Goal: Task Accomplishment & Management: Use online tool/utility

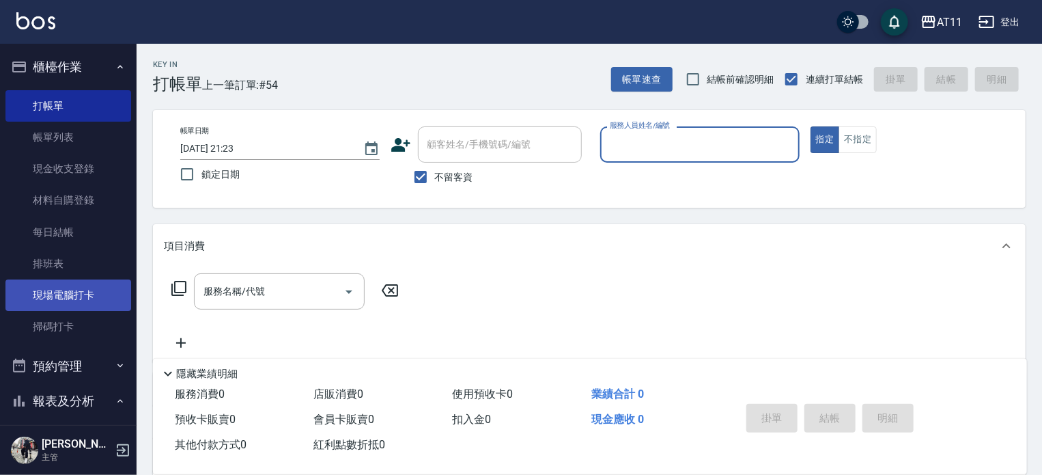
drag, startPoint x: 68, startPoint y: 298, endPoint x: 79, endPoint y: 297, distance: 11.6
click at [68, 297] on link "現場電腦打卡" at bounding box center [68, 294] width 126 height 31
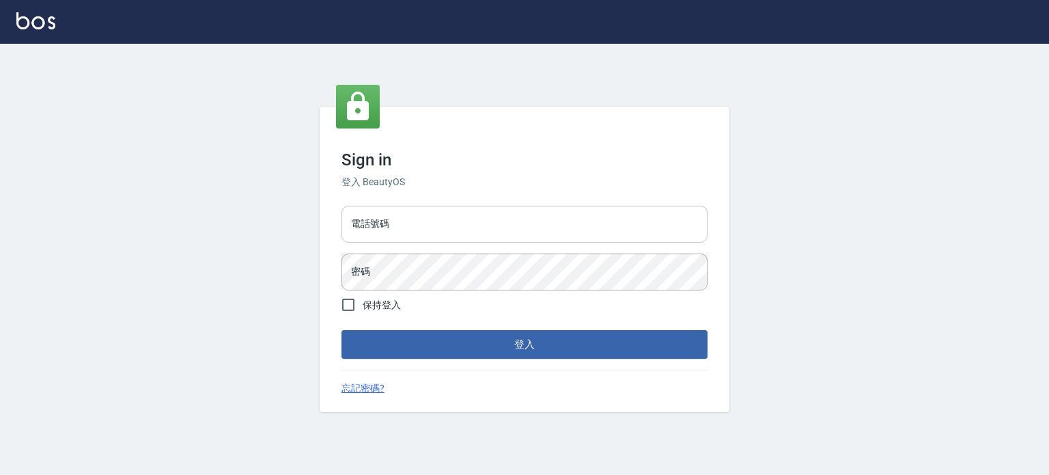
click at [465, 226] on input "電話號碼" at bounding box center [525, 224] width 366 height 37
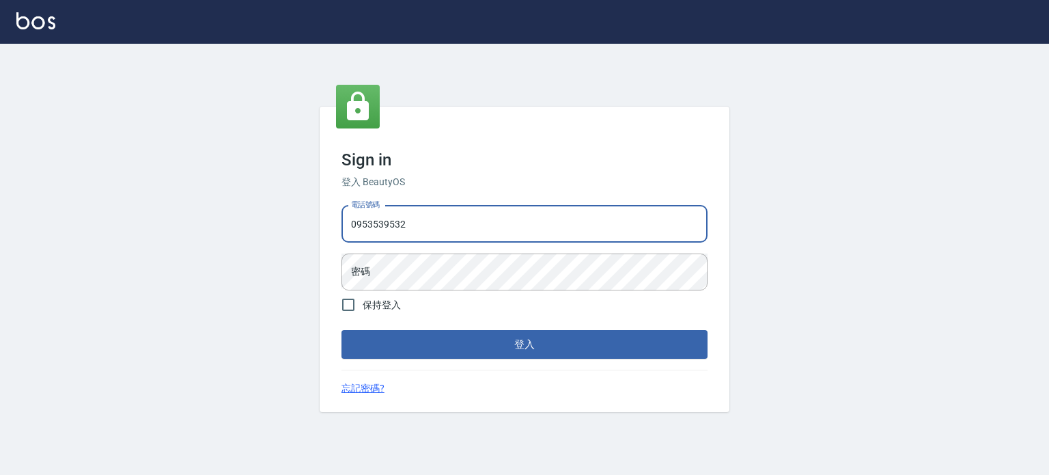
type input "0953539532"
click at [342, 330] on button "登入" at bounding box center [525, 344] width 366 height 29
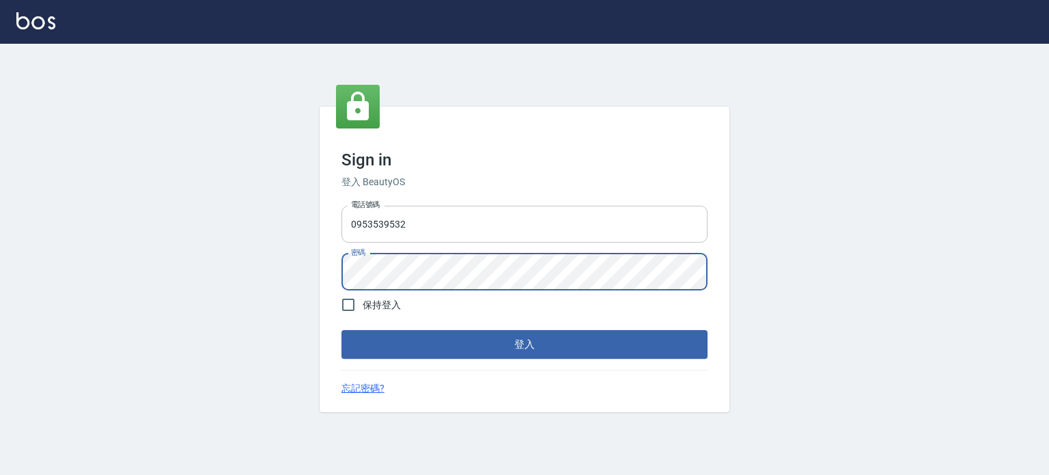
click at [342, 330] on button "登入" at bounding box center [525, 344] width 366 height 29
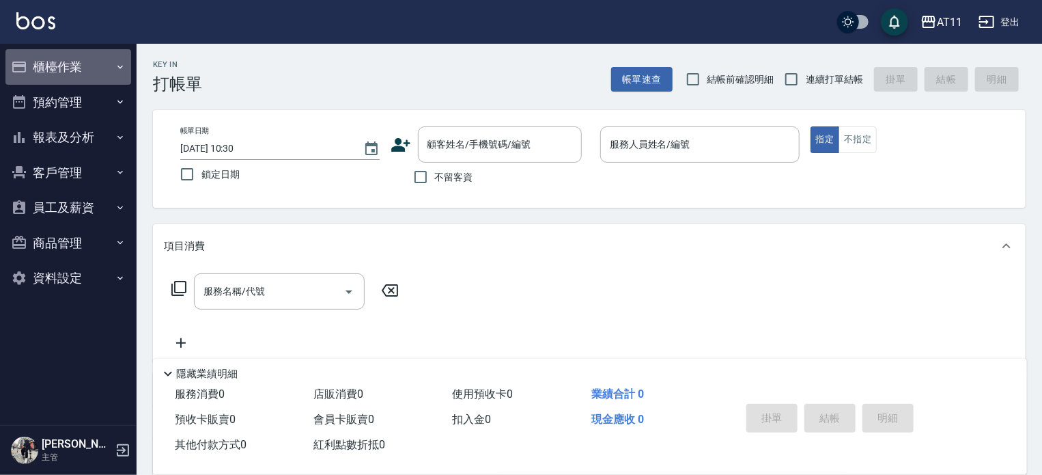
click at [72, 66] on button "櫃檯作業" at bounding box center [68, 67] width 126 height 36
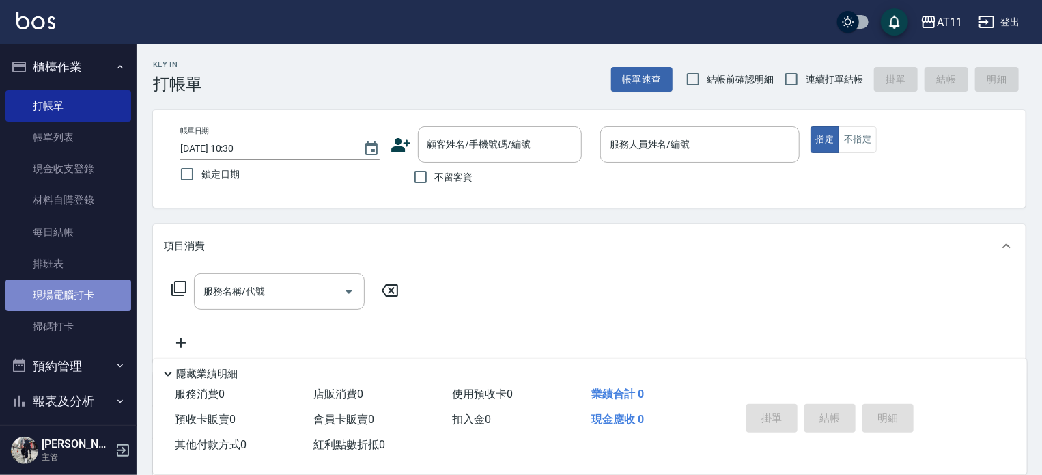
click at [79, 295] on link "現場電腦打卡" at bounding box center [68, 294] width 126 height 31
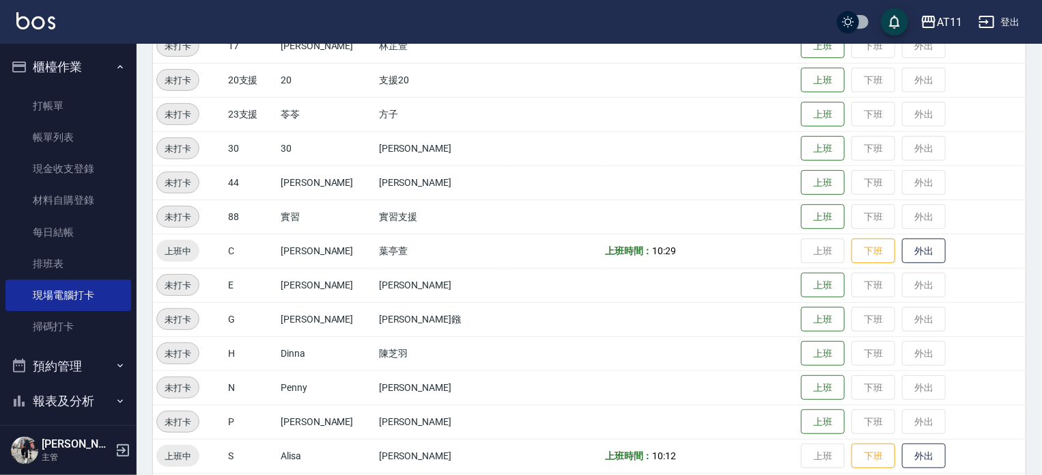
scroll to position [273, 0]
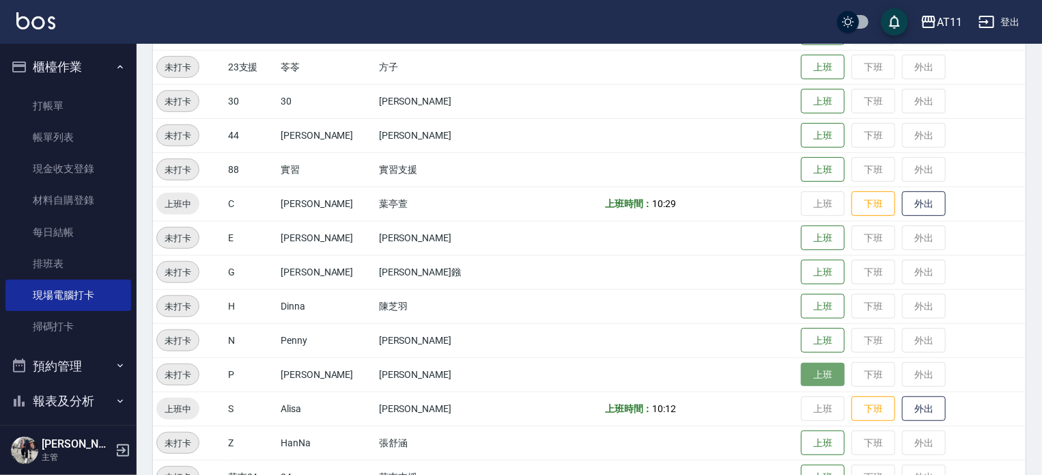
click at [801, 370] on button "上班" at bounding box center [823, 375] width 44 height 24
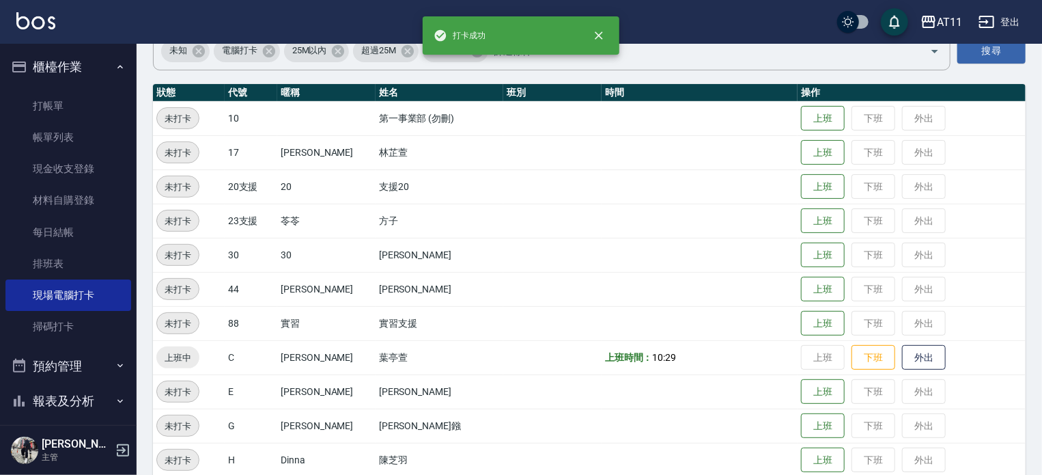
scroll to position [0, 0]
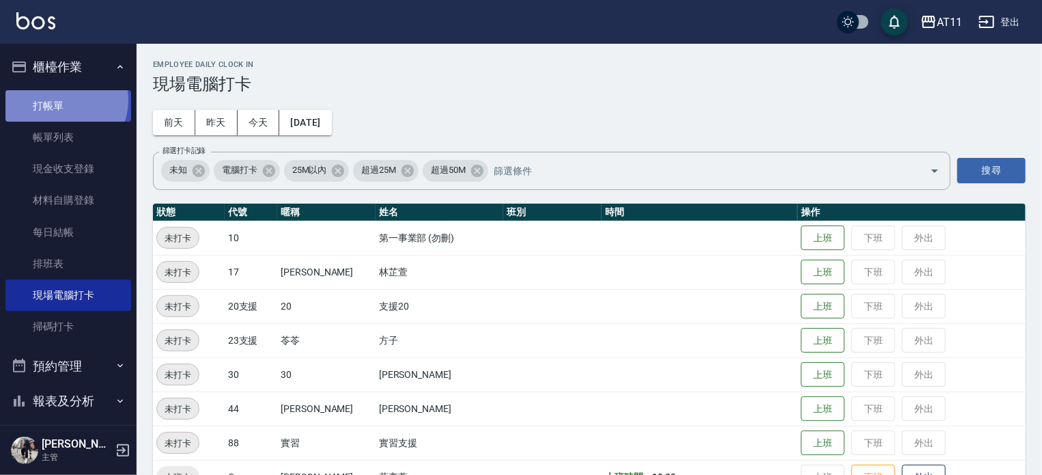
click at [63, 100] on link "打帳單" at bounding box center [68, 105] width 126 height 31
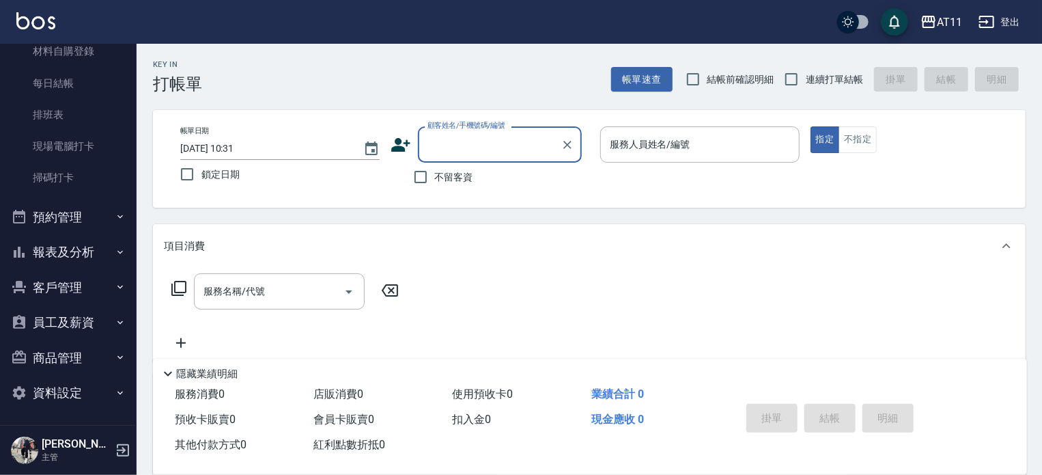
scroll to position [150, 0]
click at [61, 283] on button "客戶管理" at bounding box center [68, 286] width 126 height 36
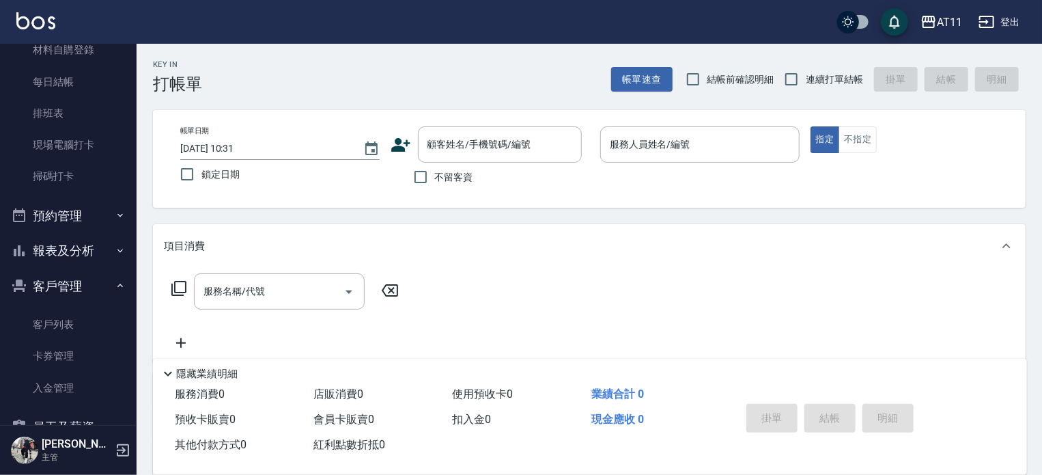
click at [61, 283] on button "客戶管理" at bounding box center [68, 286] width 126 height 36
click at [49, 286] on button "客戶管理" at bounding box center [68, 286] width 126 height 36
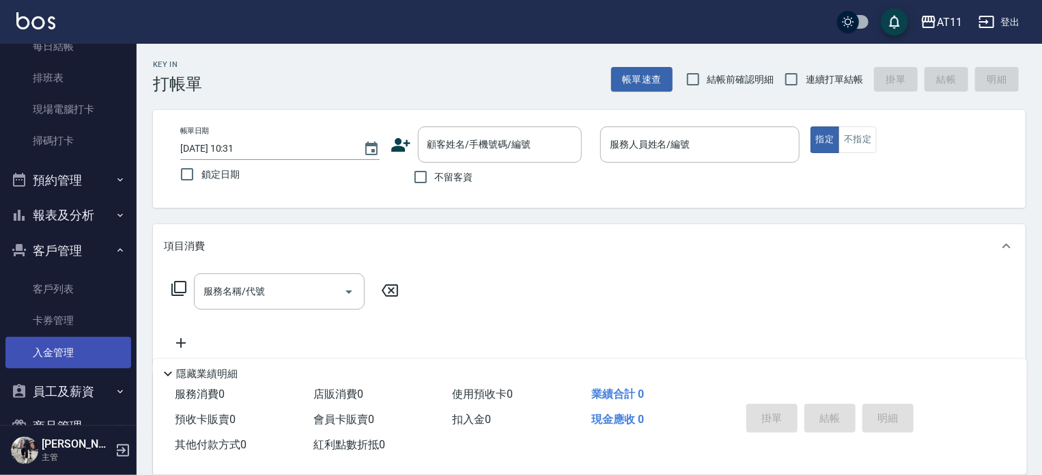
scroll to position [256, 0]
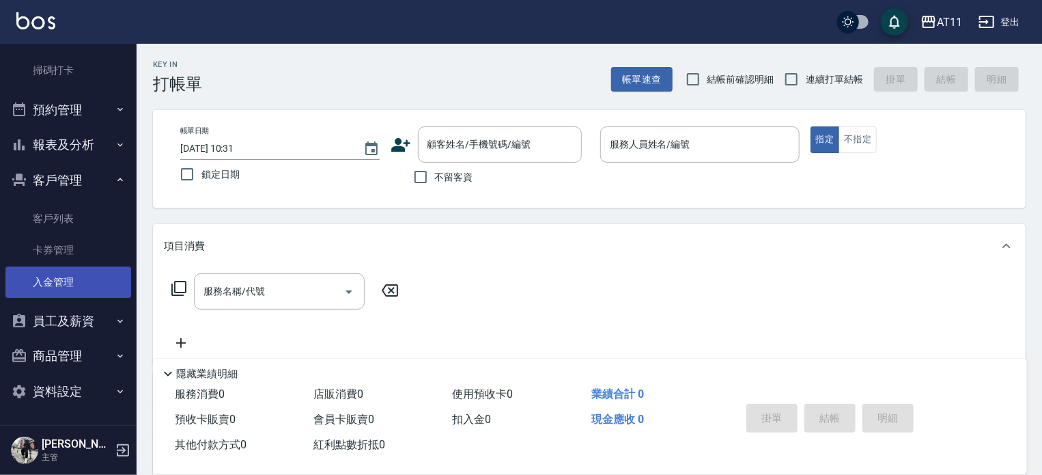
click at [51, 275] on link "入金管理" at bounding box center [68, 281] width 126 height 31
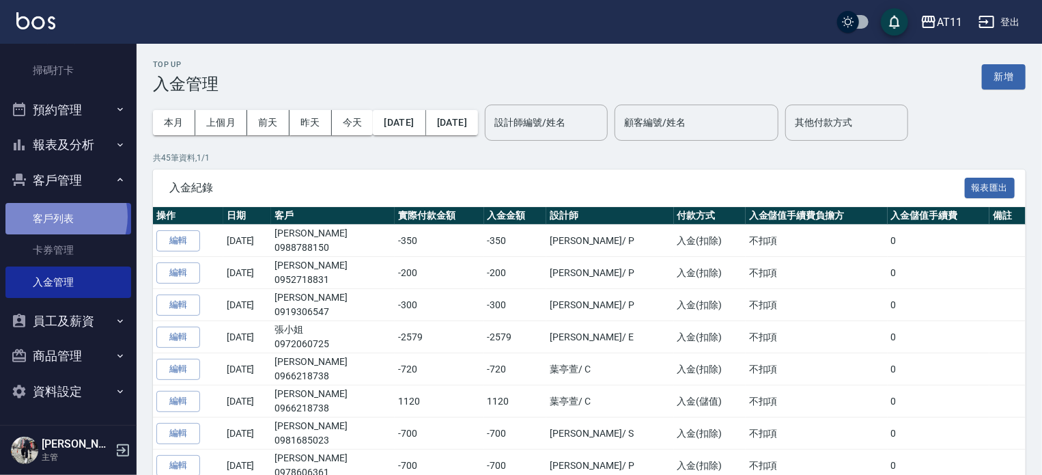
click at [57, 217] on link "客戶列表" at bounding box center [68, 218] width 126 height 31
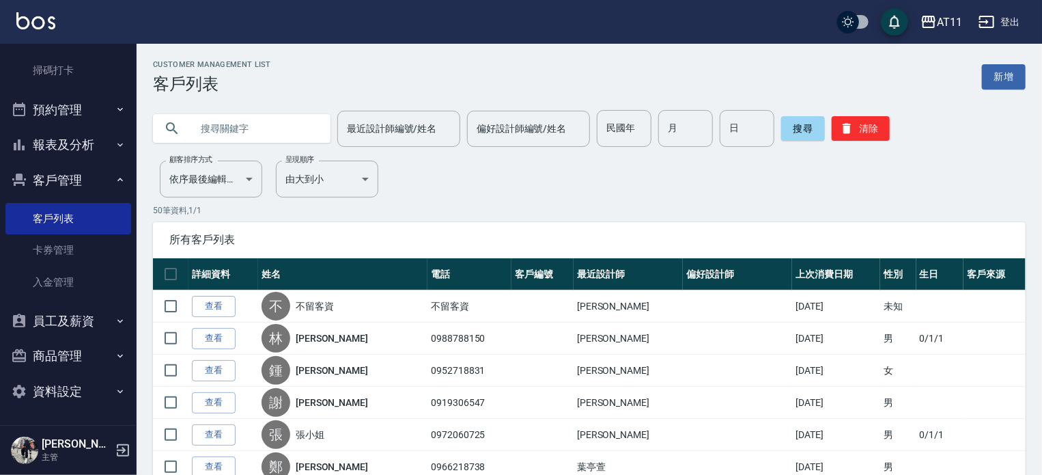
click at [253, 122] on input "text" at bounding box center [255, 128] width 128 height 37
type input "[PERSON_NAME]"
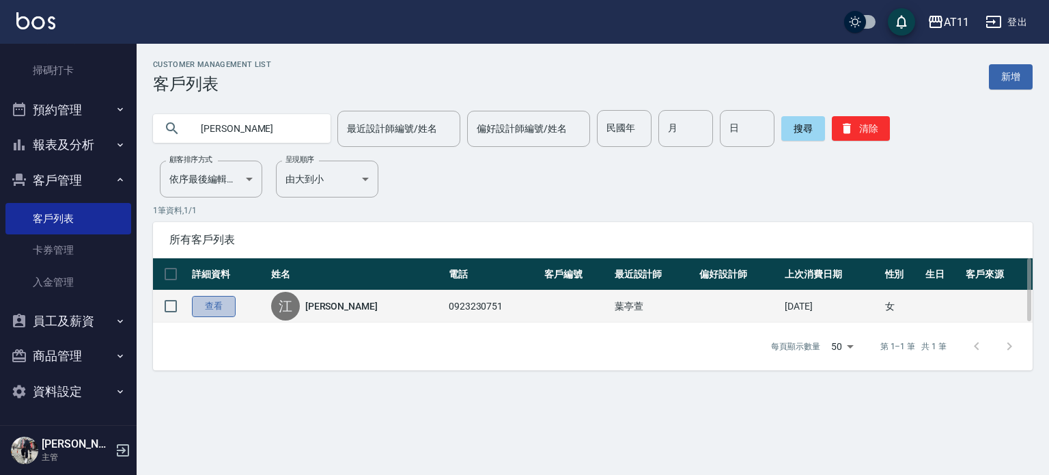
click at [217, 305] on link "查看" at bounding box center [214, 306] width 44 height 21
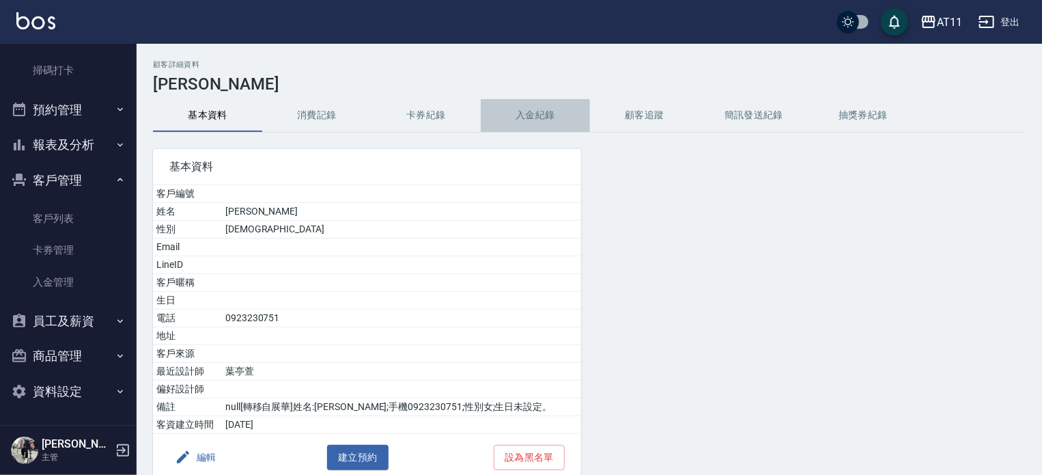
click at [530, 116] on button "入金紀錄" at bounding box center [535, 115] width 109 height 33
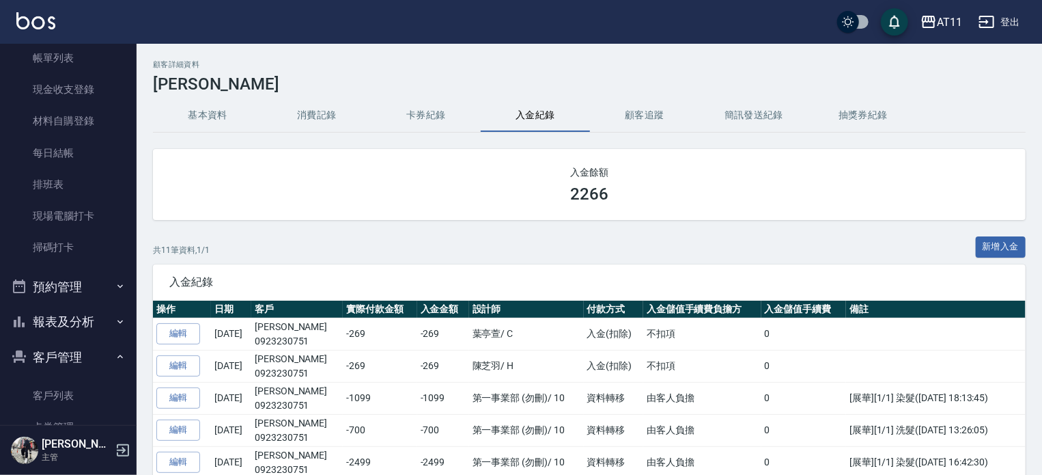
scroll to position [8, 0]
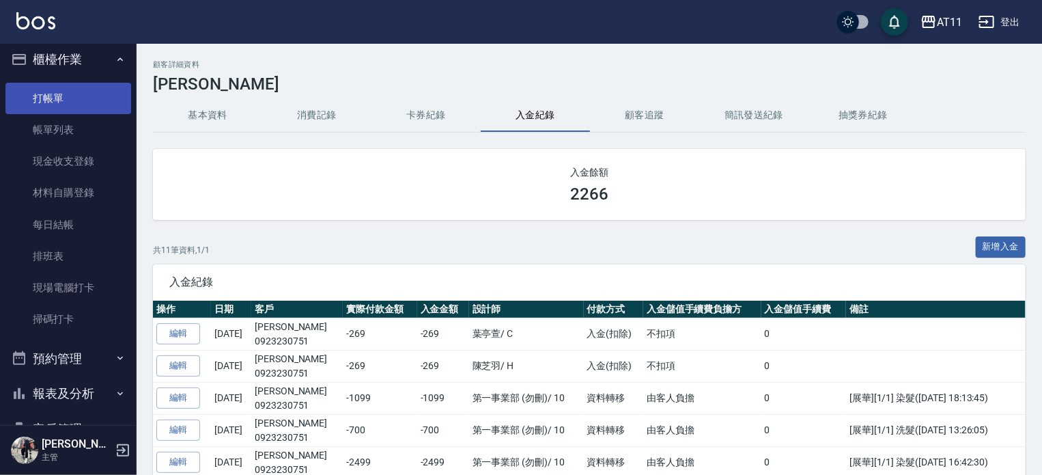
click at [46, 101] on link "打帳單" at bounding box center [68, 98] width 126 height 31
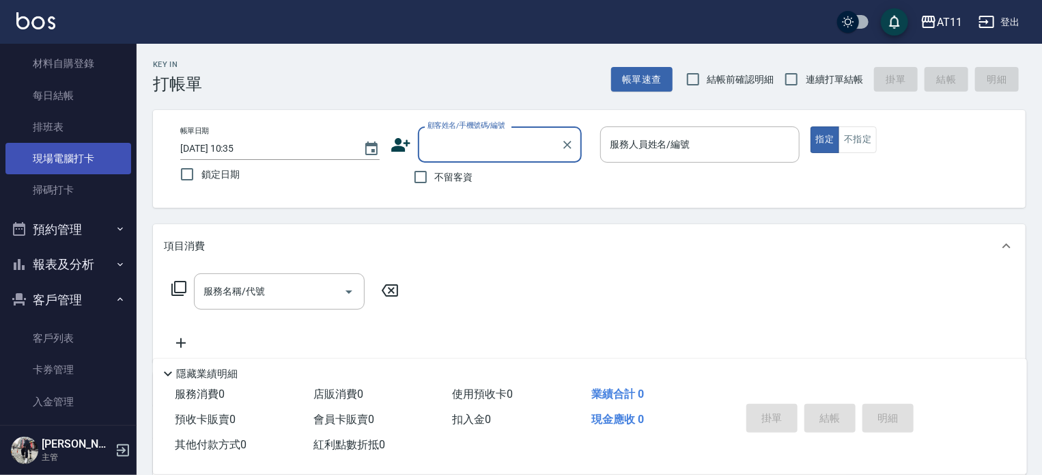
scroll to position [256, 0]
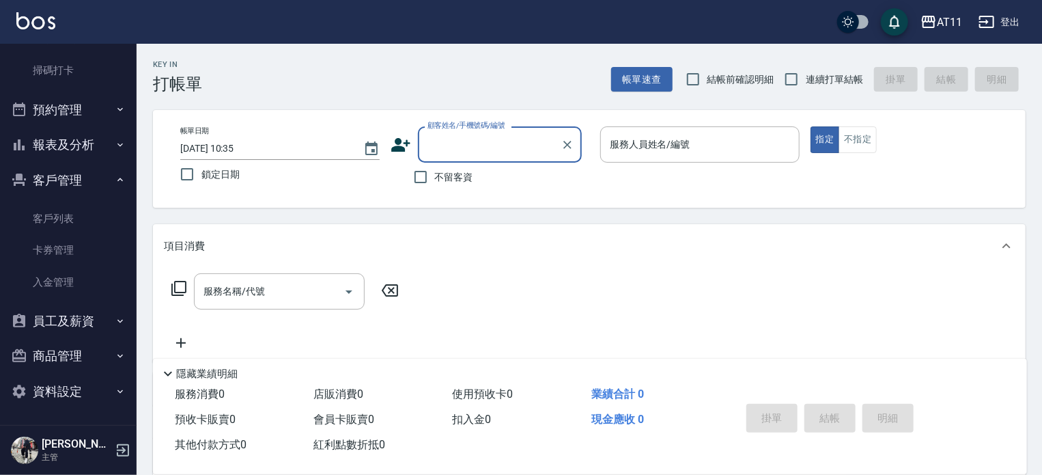
click at [66, 181] on button "客戶管理" at bounding box center [68, 181] width 126 height 36
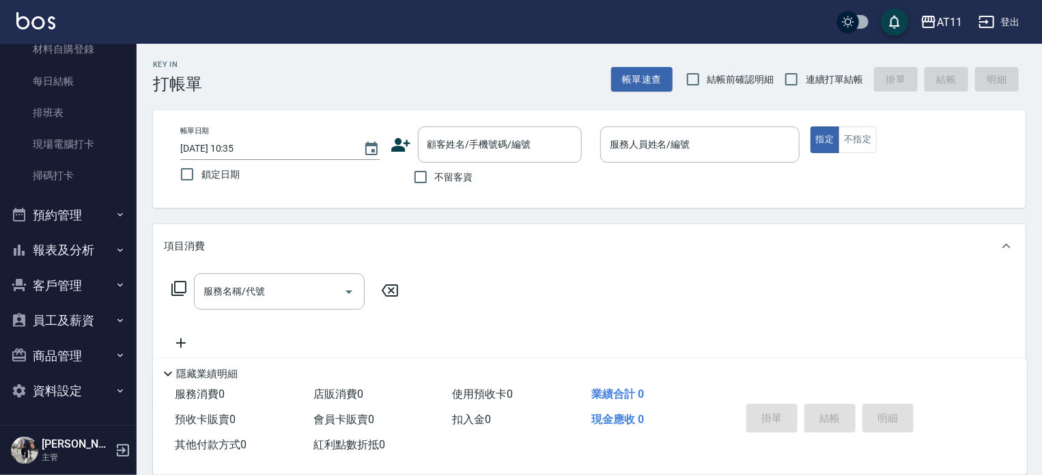
scroll to position [150, 0]
click at [78, 255] on button "報表及分析" at bounding box center [68, 251] width 126 height 36
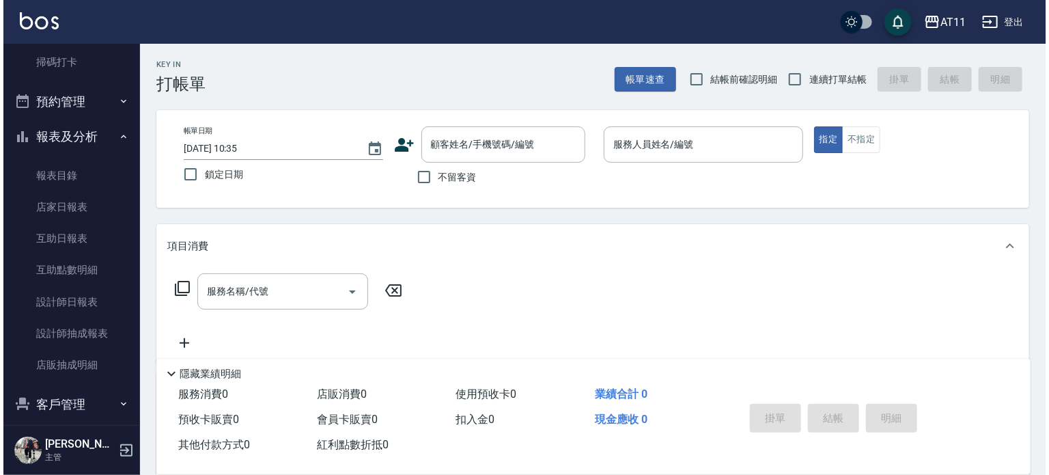
scroll to position [287, 0]
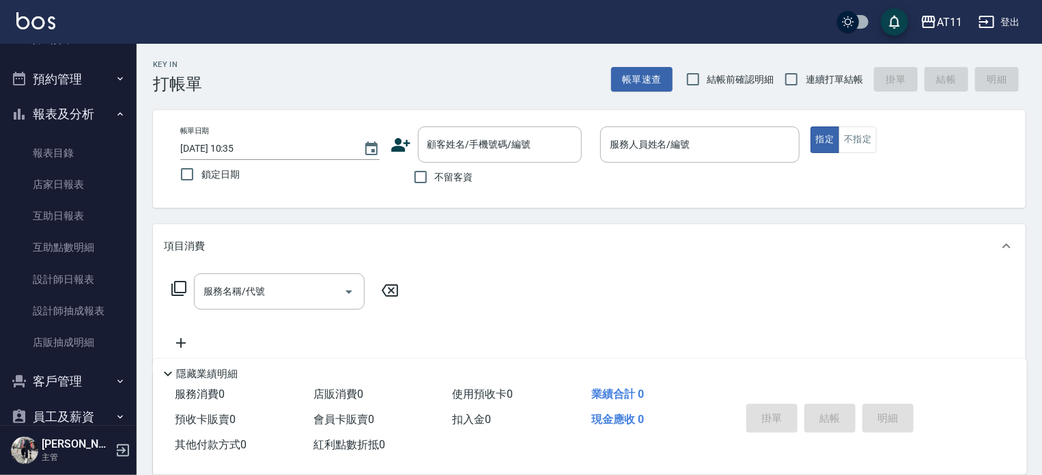
click at [71, 270] on link "設計師日報表" at bounding box center [68, 279] width 126 height 31
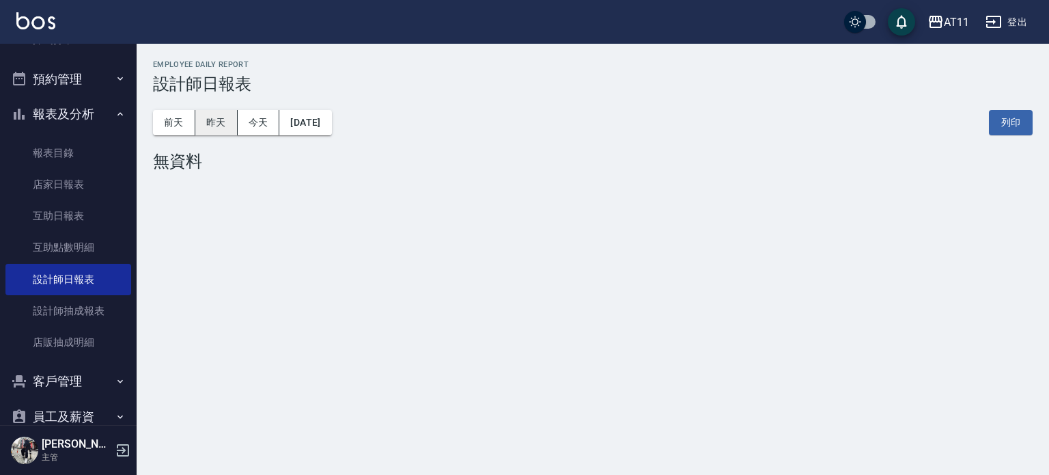
click at [212, 119] on button "昨天" at bounding box center [216, 122] width 42 height 25
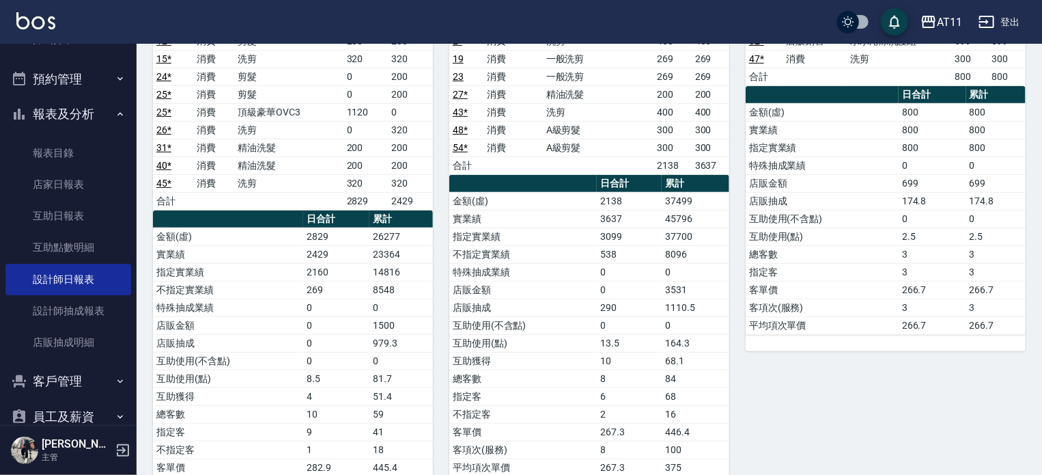
scroll to position [205, 0]
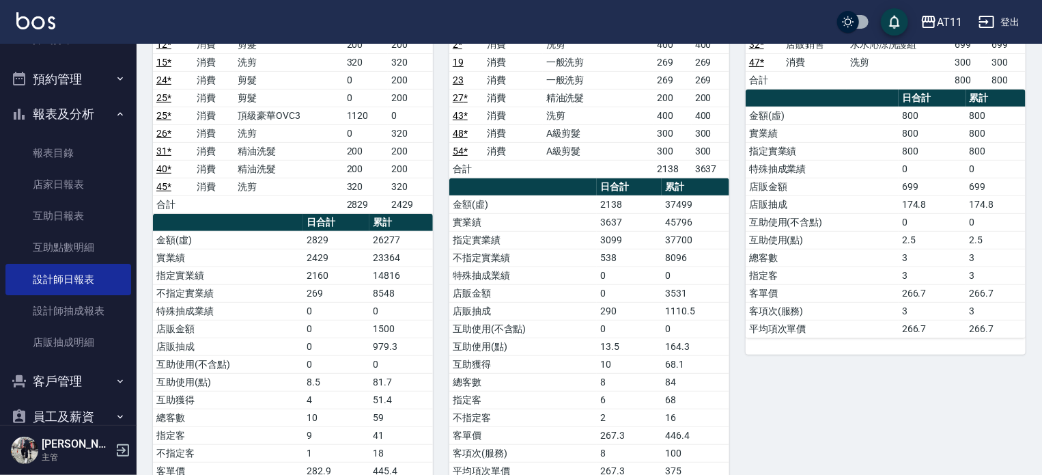
click at [77, 83] on button "預約管理" at bounding box center [68, 79] width 126 height 36
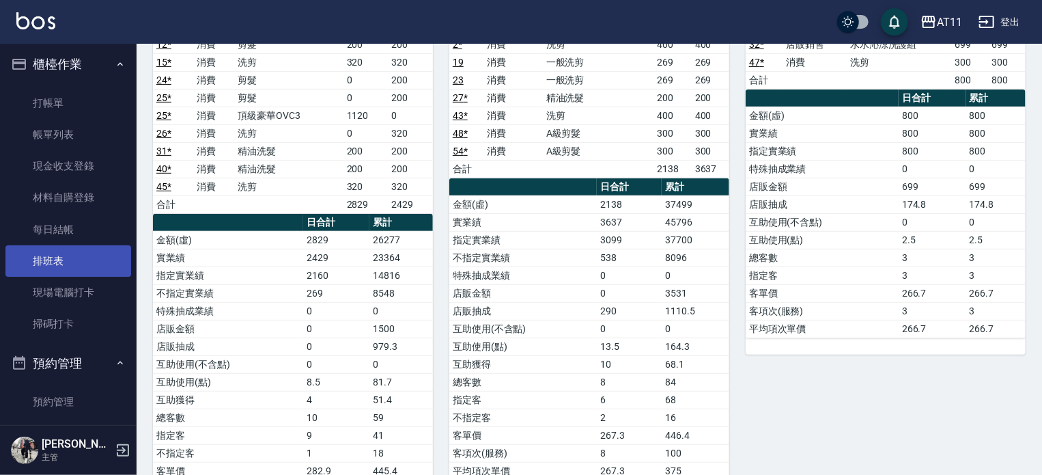
scroll to position [0, 0]
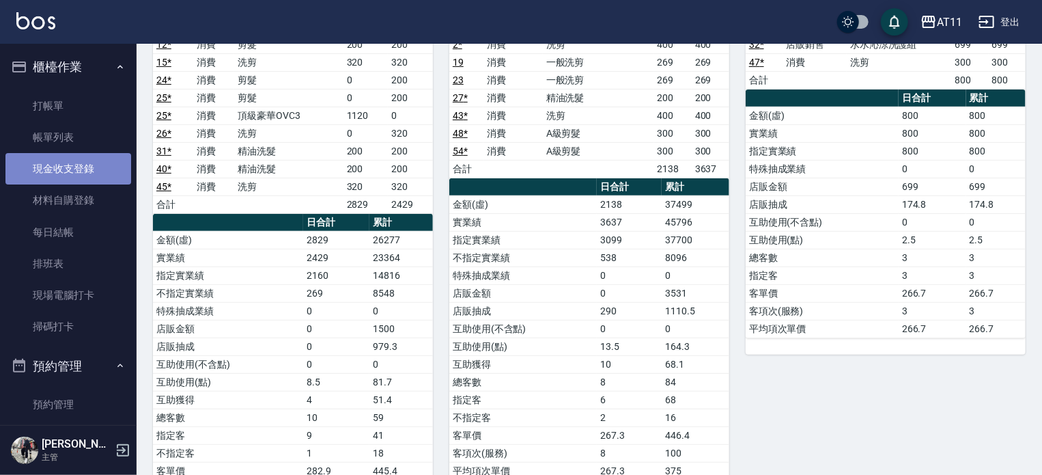
click at [74, 171] on link "現金收支登錄" at bounding box center [68, 168] width 126 height 31
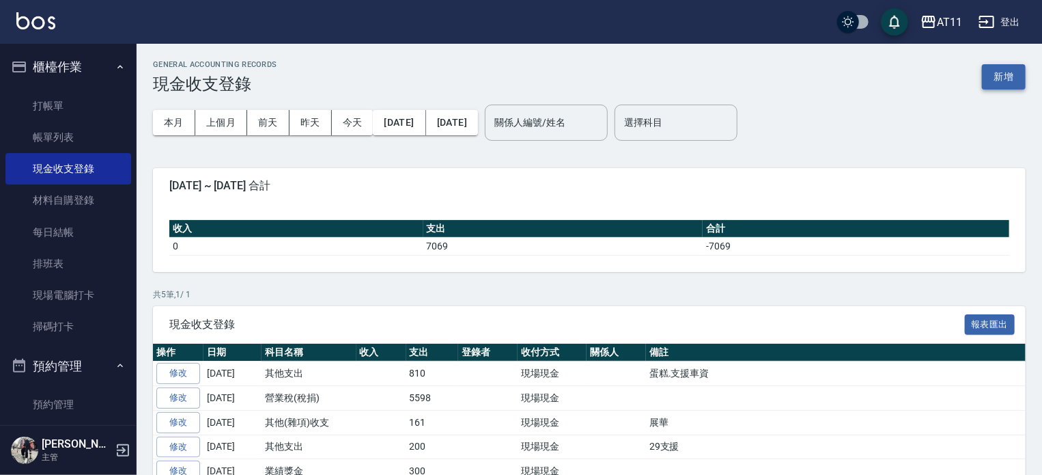
click at [1007, 79] on button "新增" at bounding box center [1004, 76] width 44 height 25
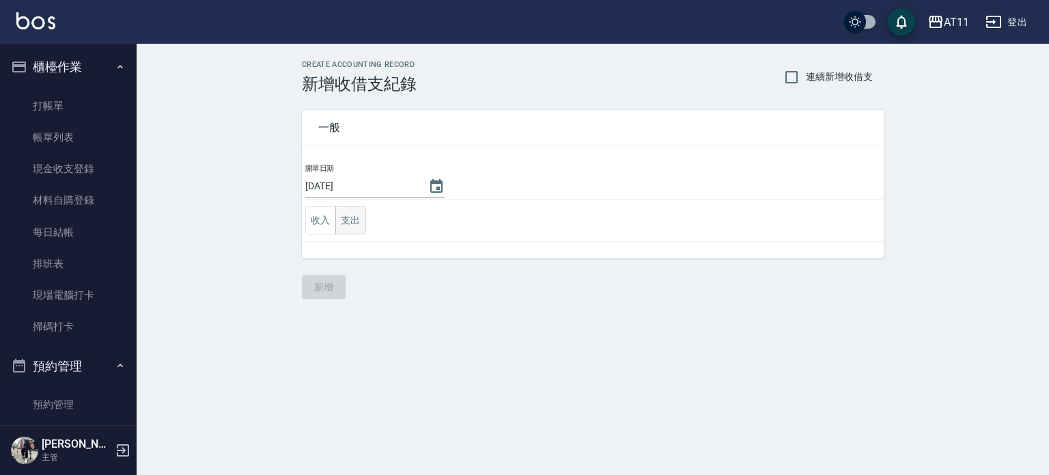
click at [352, 219] on button "支出" at bounding box center [350, 220] width 31 height 28
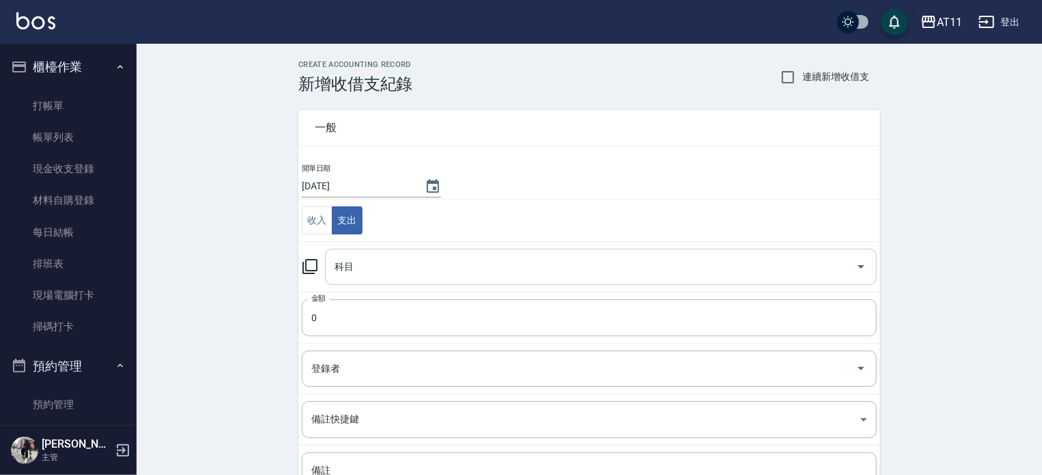
click at [347, 264] on input "科目" at bounding box center [590, 267] width 519 height 24
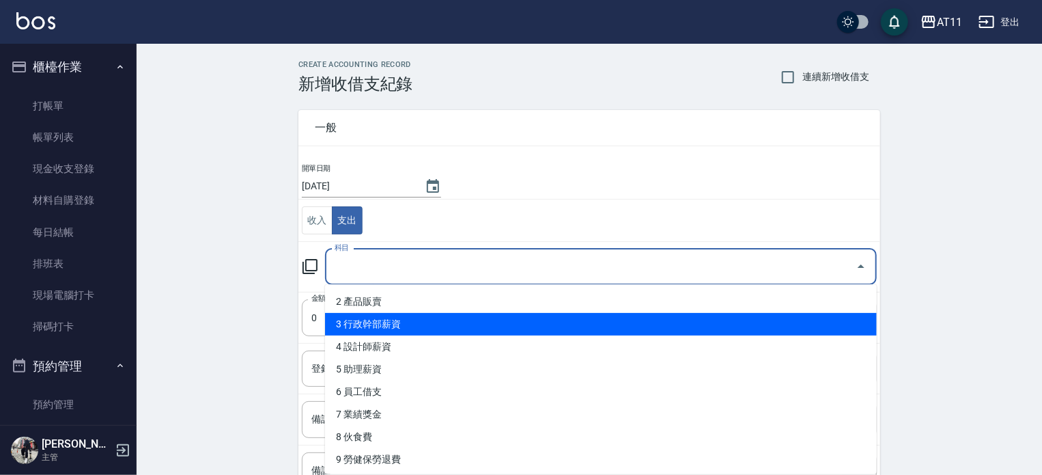
scroll to position [68, 0]
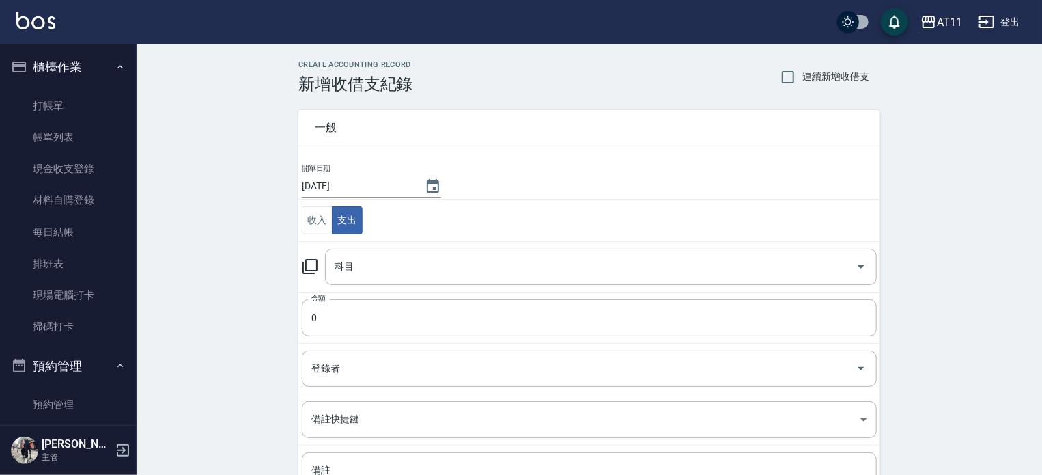
click at [178, 340] on div "CREATE ACCOUNTING RECORD 新增收借支紀錄 連續新增收借支 一般 開單日期 [DATE] 收入 支出 科目 科目 金額 0 金額 登錄者…" at bounding box center [590, 323] width 906 height 559
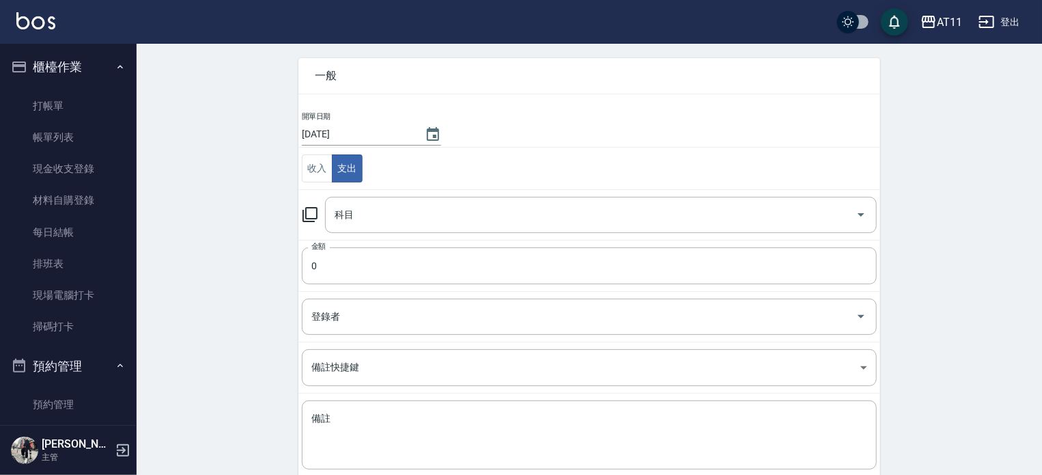
scroll to position [126, 0]
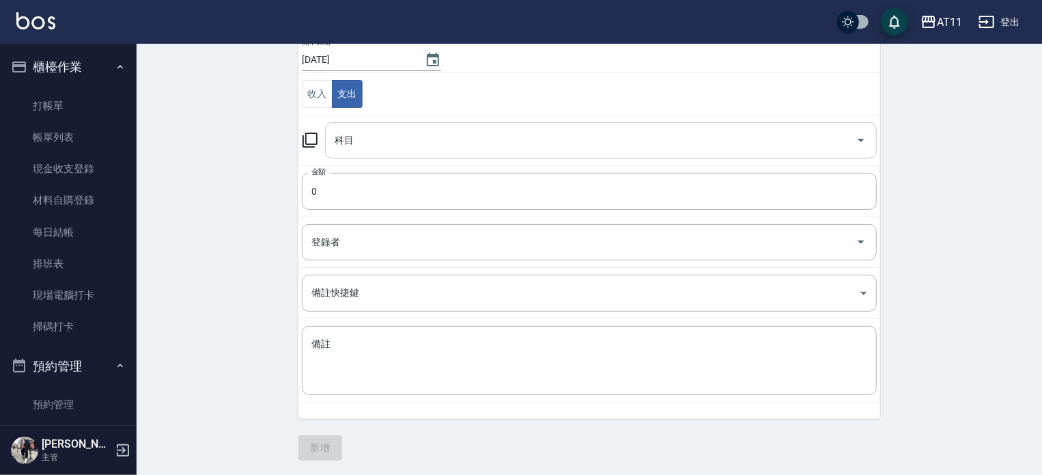
click at [409, 133] on input "科目" at bounding box center [590, 140] width 519 height 24
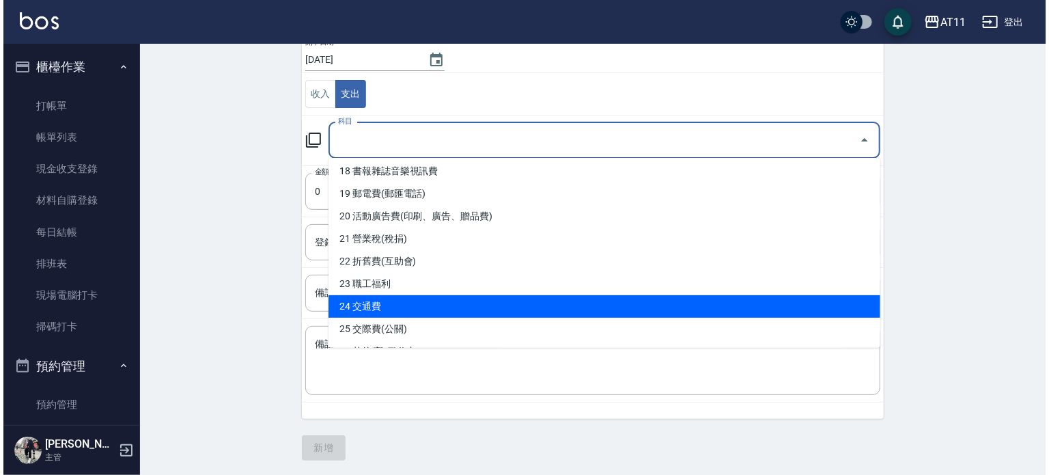
scroll to position [410, 0]
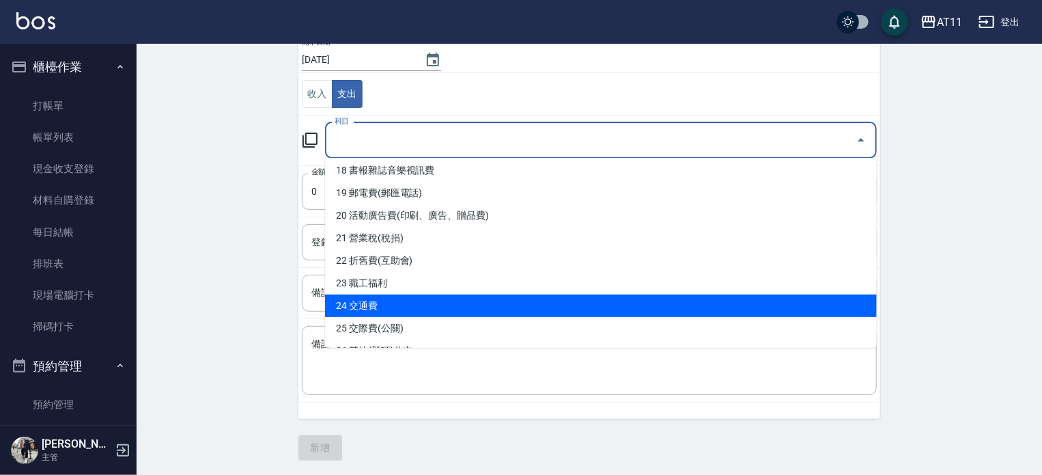
click at [378, 305] on li "24 交通費" at bounding box center [601, 305] width 552 height 23
type input "24 交通費"
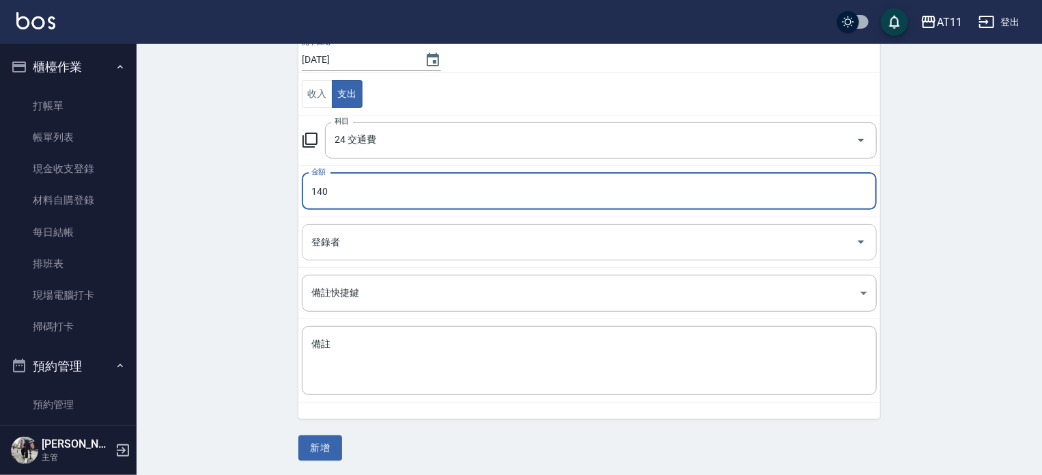
type input "140"
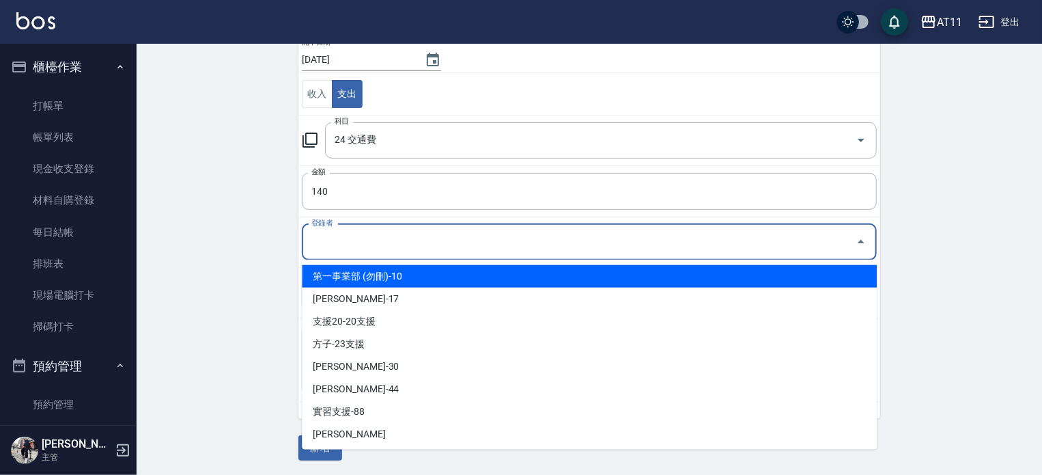
click at [328, 242] on input "登錄者" at bounding box center [579, 242] width 542 height 24
click at [257, 281] on div "CREATE ACCOUNTING RECORD 新增收借支紀錄 連續新增收借支 一般 開單日期 [DATE] 收入 支出 科目 24 交通費 科目 金額 1…" at bounding box center [590, 196] width 906 height 559
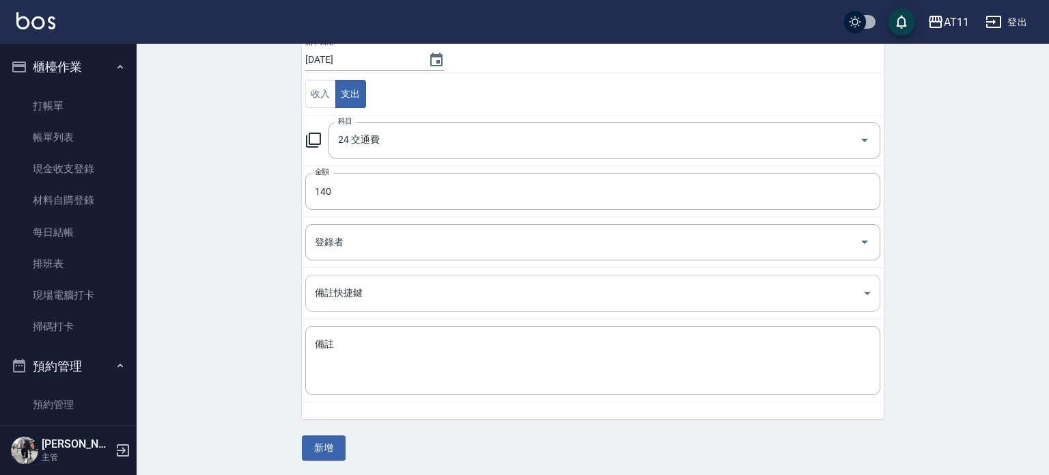
click at [335, 286] on body "AT11 登出 櫃檯作業 打帳單 帳單列表 現金收支登錄 材料自購登錄 每日結帳 排班表 現場電腦打卡 掃碼打卡 預約管理 預約管理 單日預約紀錄 單週預約紀…" at bounding box center [524, 175] width 1049 height 603
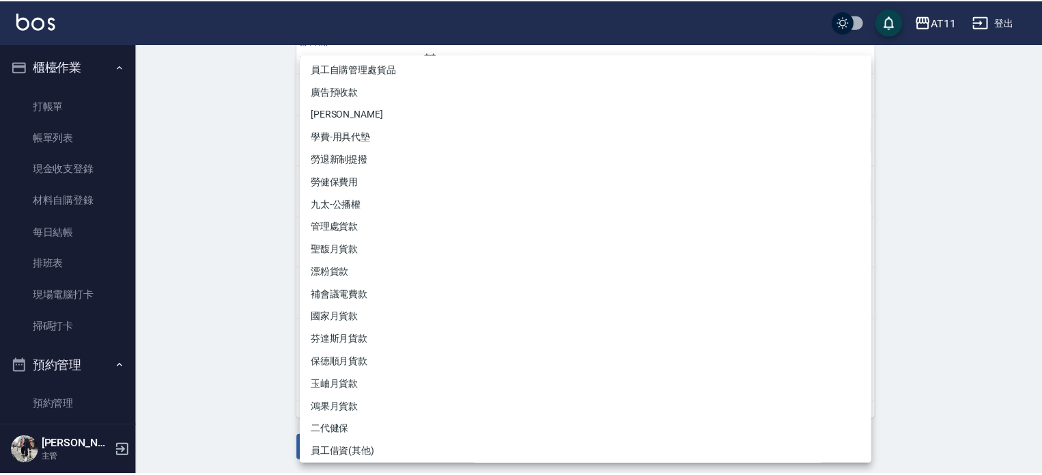
scroll to position [8, 0]
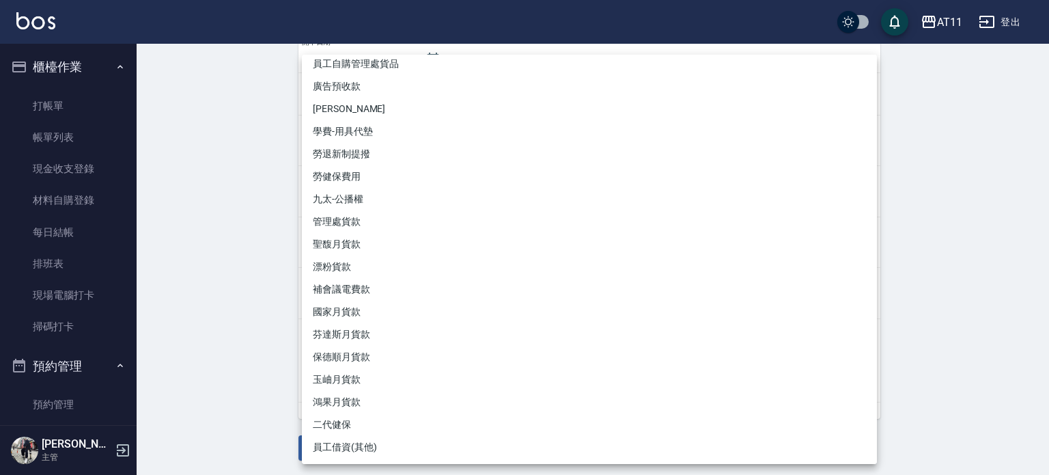
click at [181, 333] on div at bounding box center [524, 237] width 1049 height 475
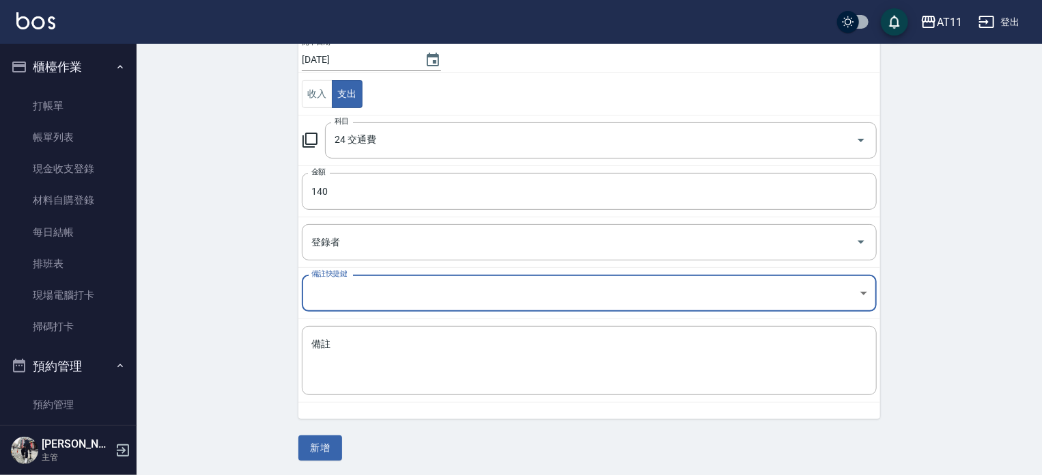
click at [342, 290] on body "AT11 登出 櫃檯作業 打帳單 帳單列表 現金收支登錄 材料自購登錄 每日結帳 排班表 現場電腦打卡 掃碼打卡 預約管理 預約管理 單日預約紀錄 單週預約紀…" at bounding box center [521, 175] width 1042 height 603
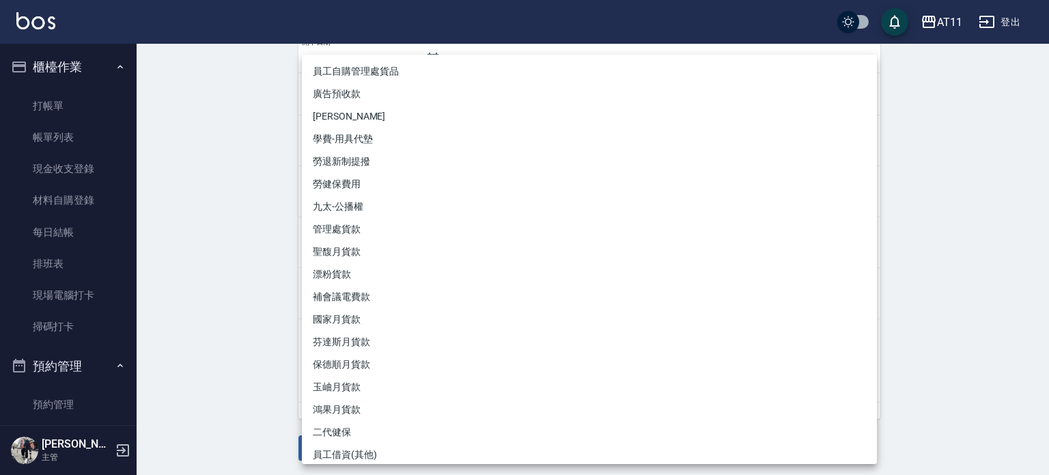
click at [194, 312] on div at bounding box center [524, 237] width 1049 height 475
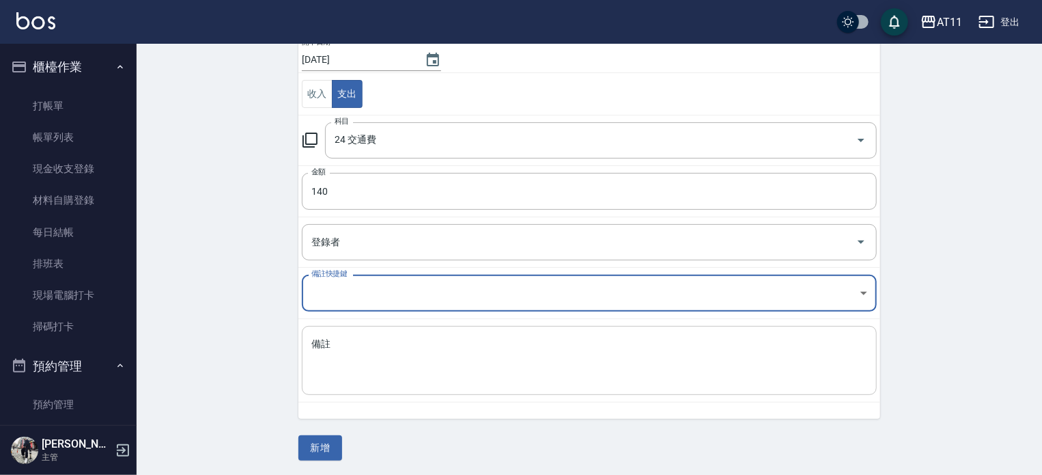
click at [331, 344] on textarea "備註" at bounding box center [589, 360] width 556 height 46
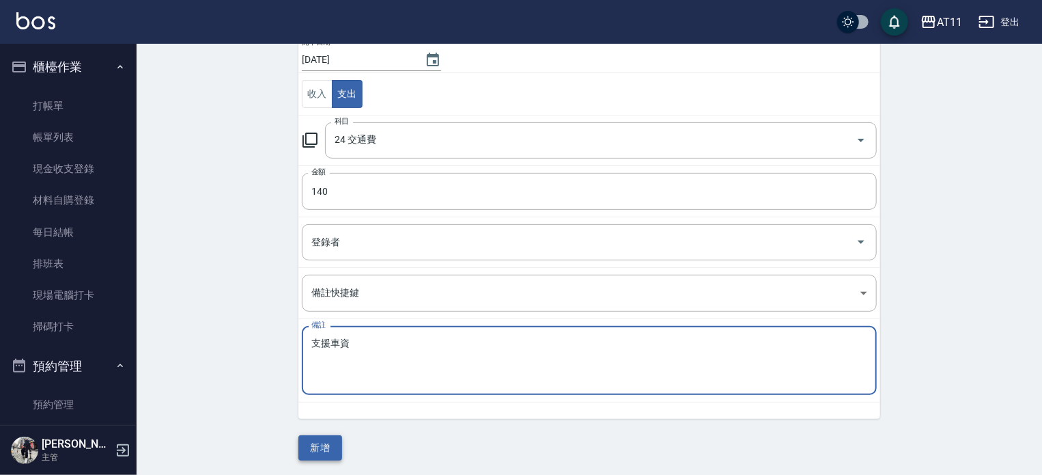
type textarea "支援車資"
click at [324, 445] on button "新增" at bounding box center [321, 447] width 44 height 25
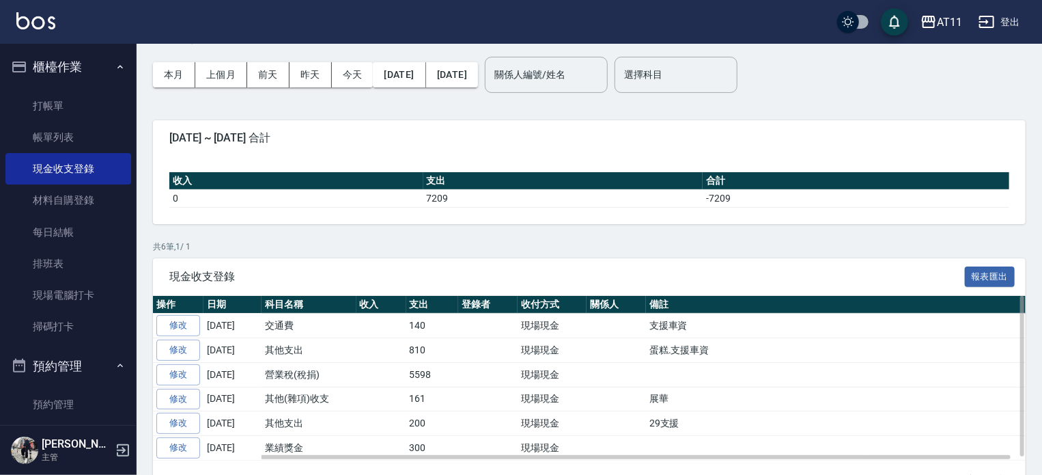
scroll to position [68, 0]
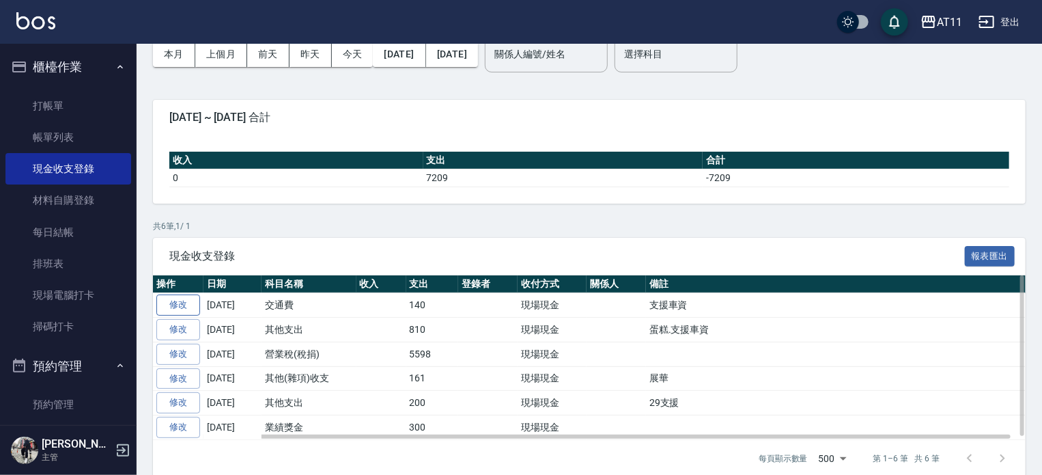
click at [167, 300] on link "修改" at bounding box center [178, 304] width 44 height 21
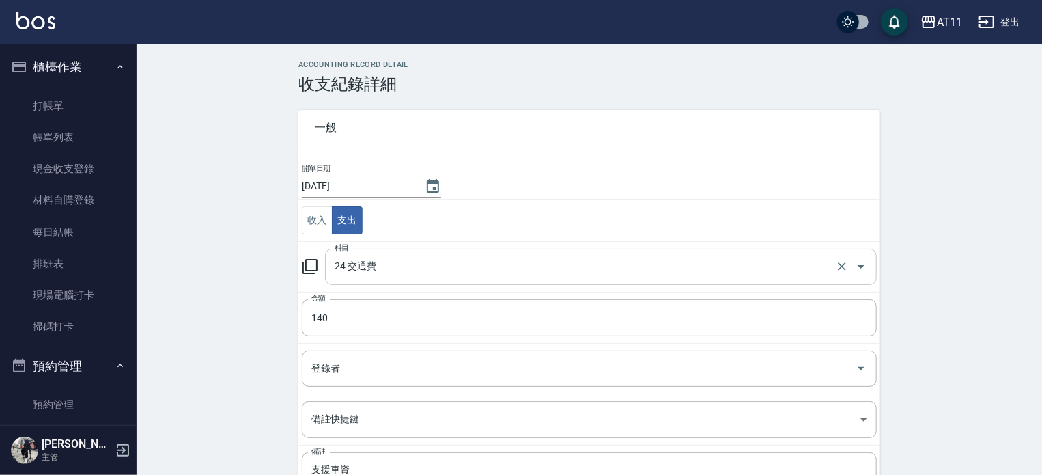
click at [374, 263] on input "24 交通費" at bounding box center [581, 267] width 501 height 24
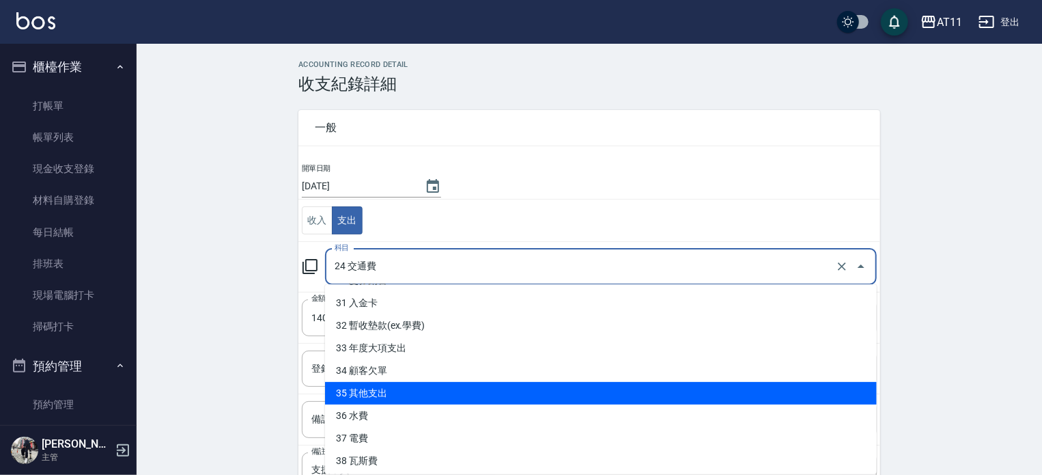
scroll to position [699, 0]
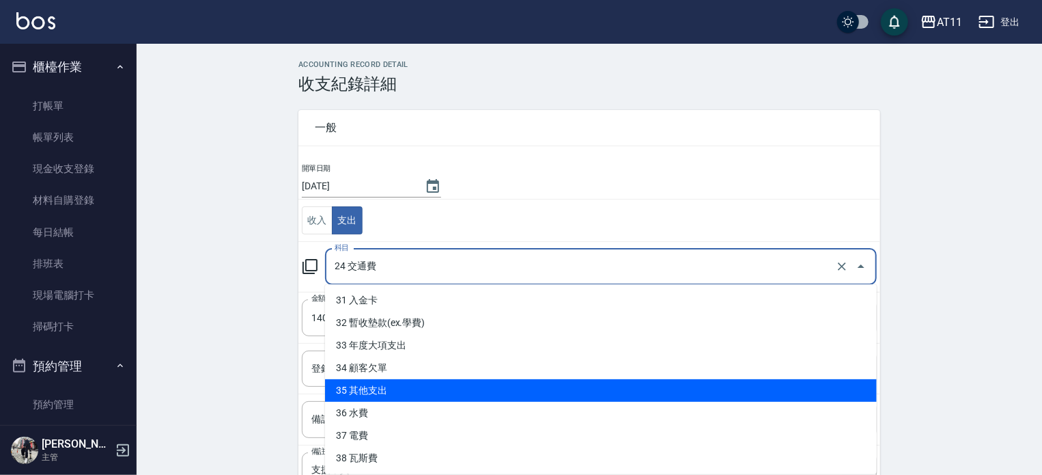
click at [414, 383] on li "35 其他支出" at bounding box center [601, 390] width 552 height 23
type input "35 其他支出"
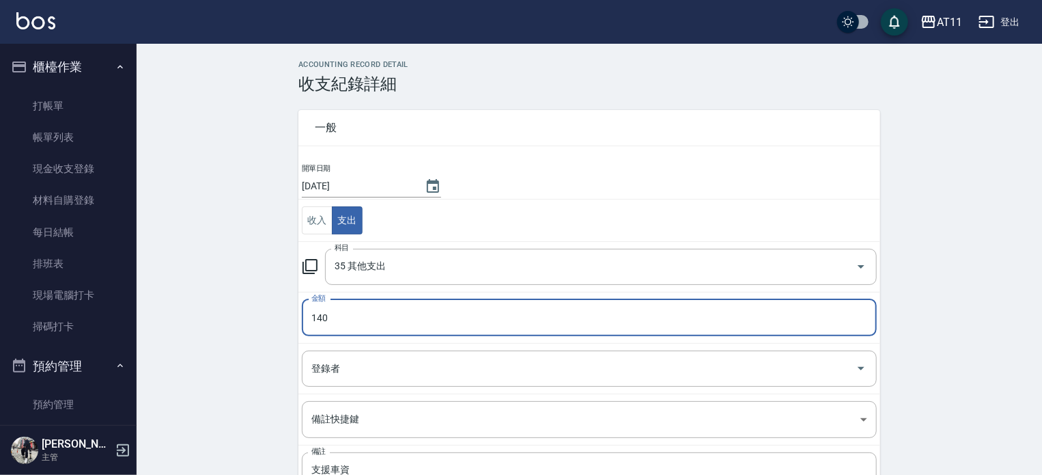
click at [268, 378] on div "ACCOUNTING RECORD DETAIL 收支紀錄詳細 一般 開單日期 [DATE] 收入 支出 科目 35 其他支出 科目 金額 140 金額 登錄…" at bounding box center [590, 323] width 906 height 527
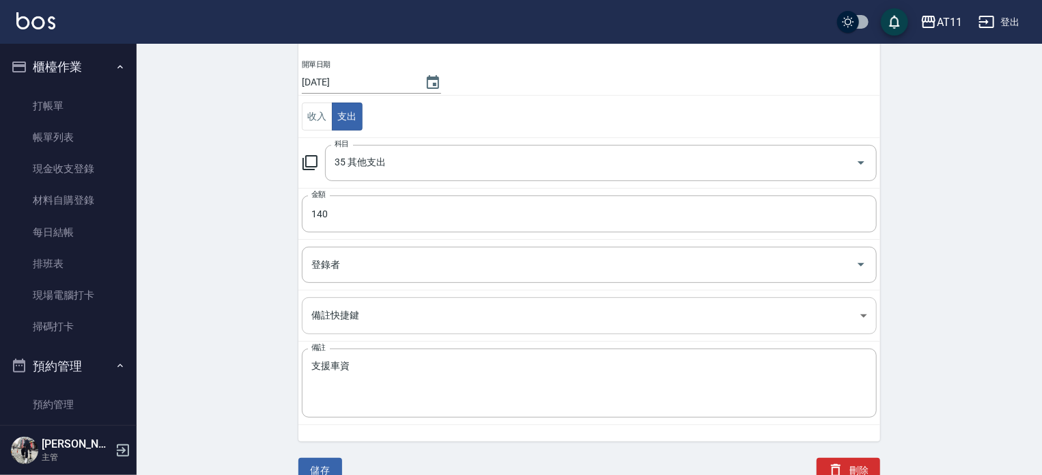
scroll to position [110, 0]
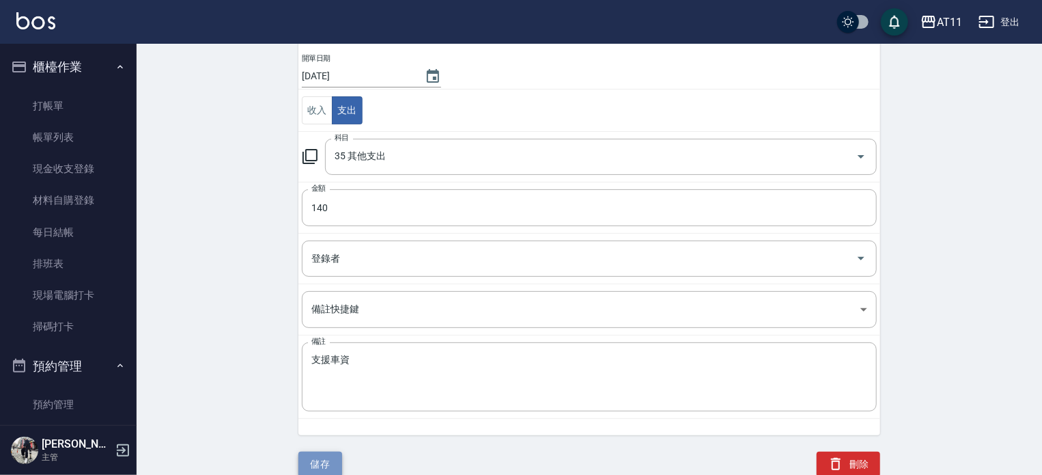
click at [314, 460] on button "儲存" at bounding box center [321, 464] width 44 height 25
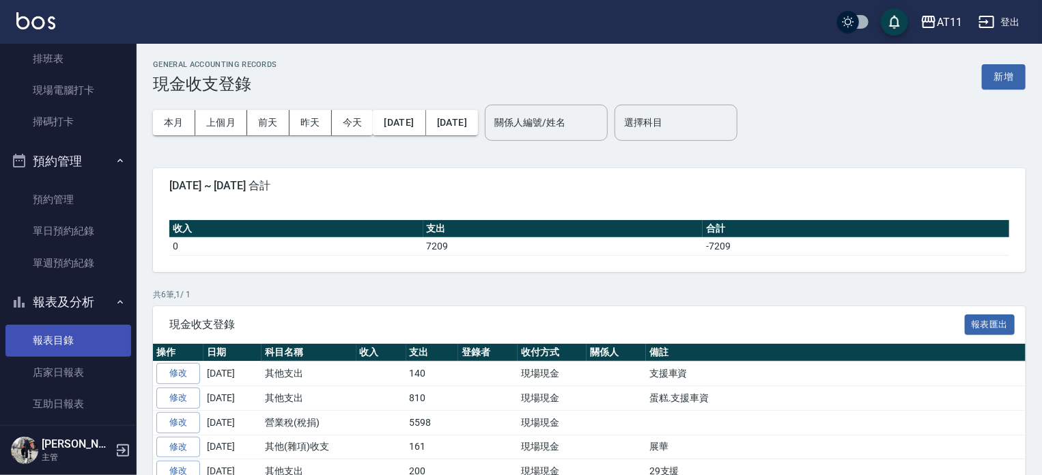
scroll to position [342, 0]
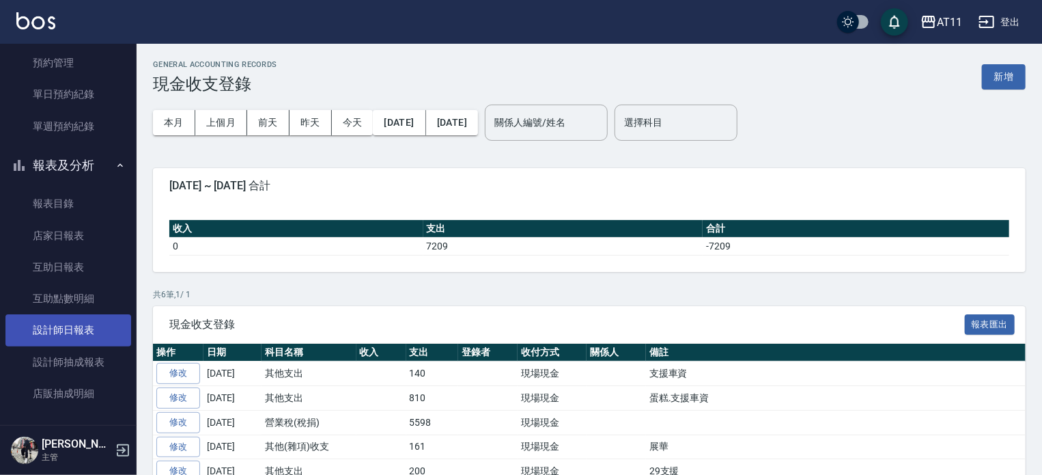
drag, startPoint x: 72, startPoint y: 330, endPoint x: 82, endPoint y: 315, distance: 17.8
click at [73, 330] on link "設計師日報表" at bounding box center [68, 329] width 126 height 31
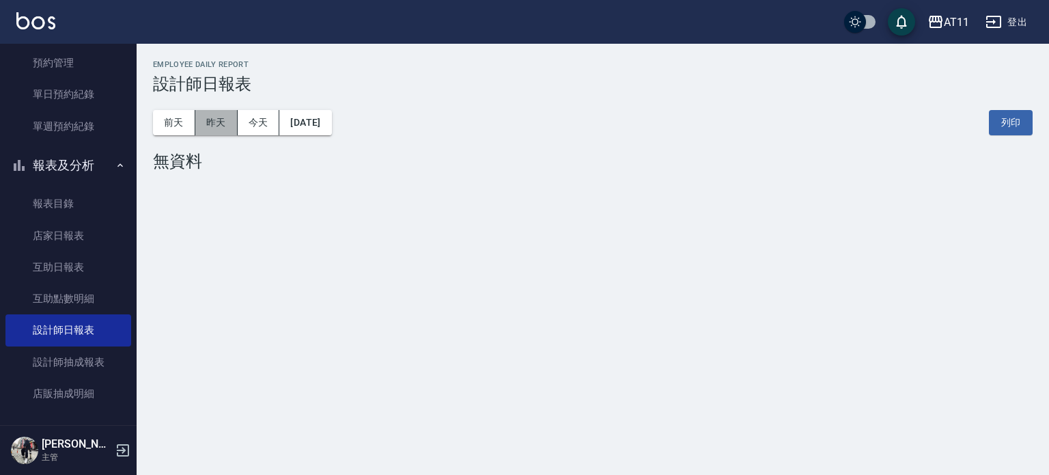
click at [223, 120] on button "昨天" at bounding box center [216, 122] width 42 height 25
